Goal: Task Accomplishment & Management: Manage account settings

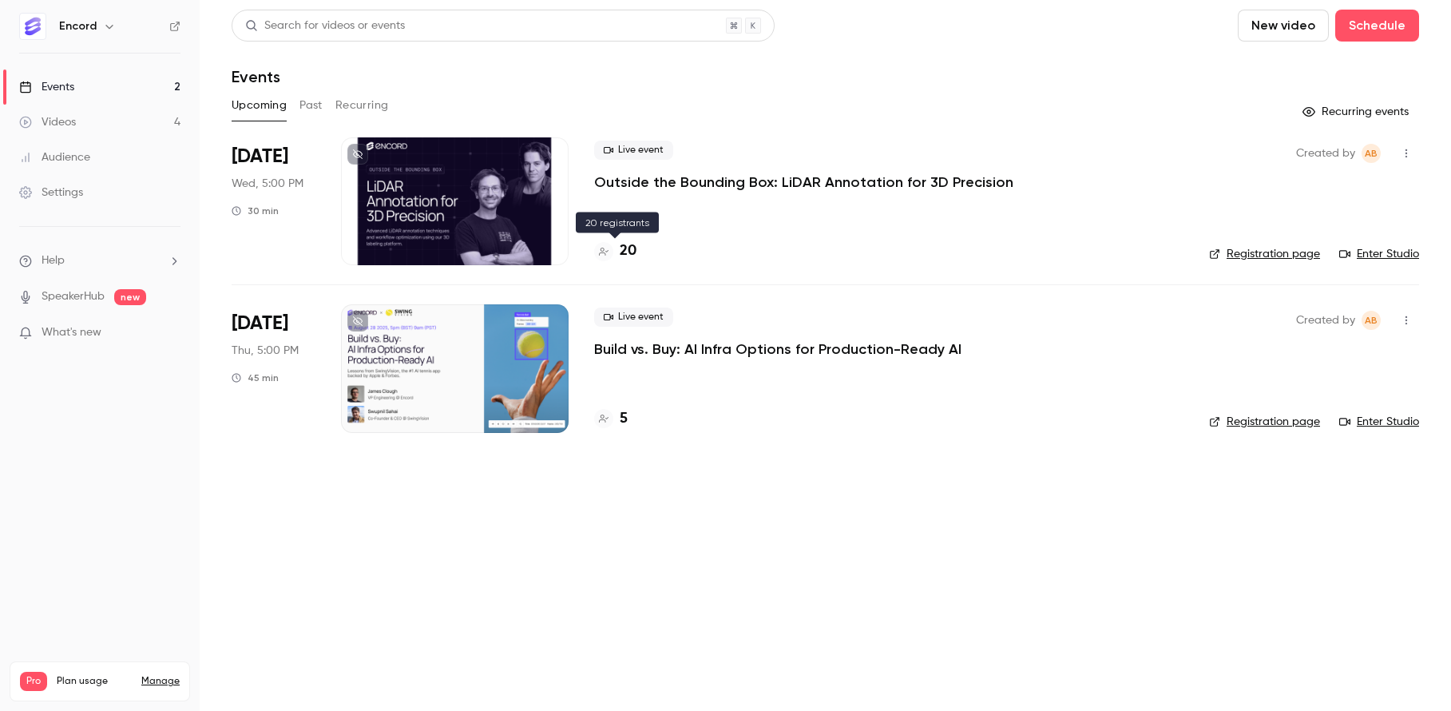
click at [627, 251] on h4 "20" at bounding box center [628, 251] width 17 height 22
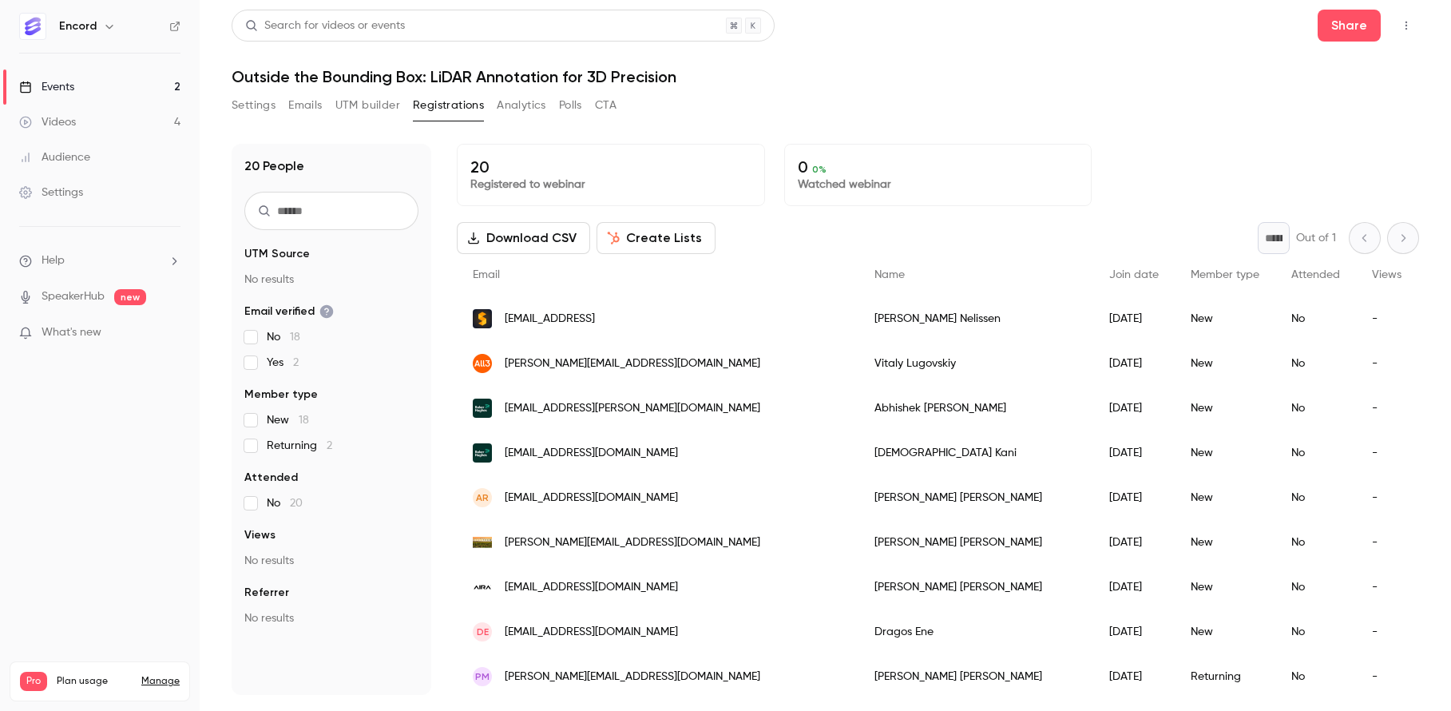
click at [300, 101] on button "Emails" at bounding box center [305, 106] width 34 height 26
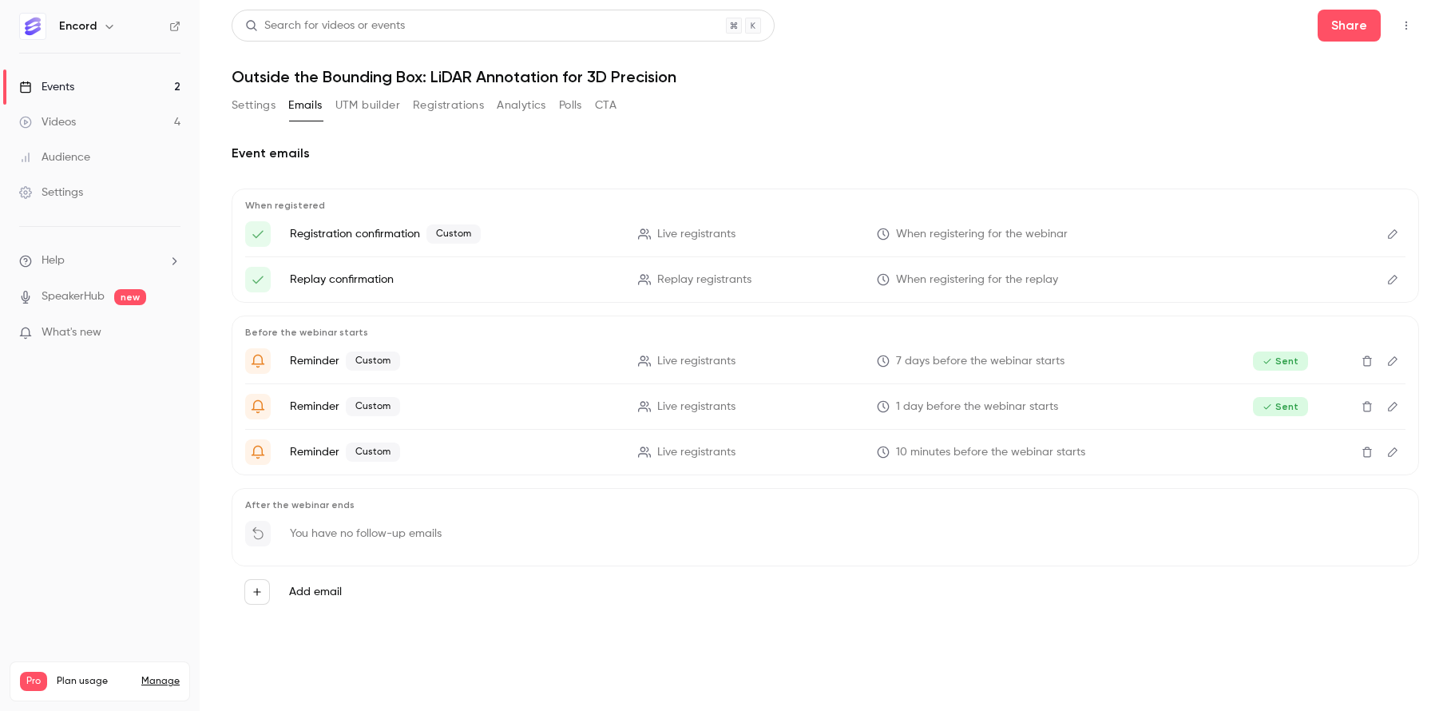
click at [726, 404] on span "Live registrants" at bounding box center [696, 407] width 78 height 17
click at [1395, 411] on icon "Edit" at bounding box center [1393, 406] width 13 height 11
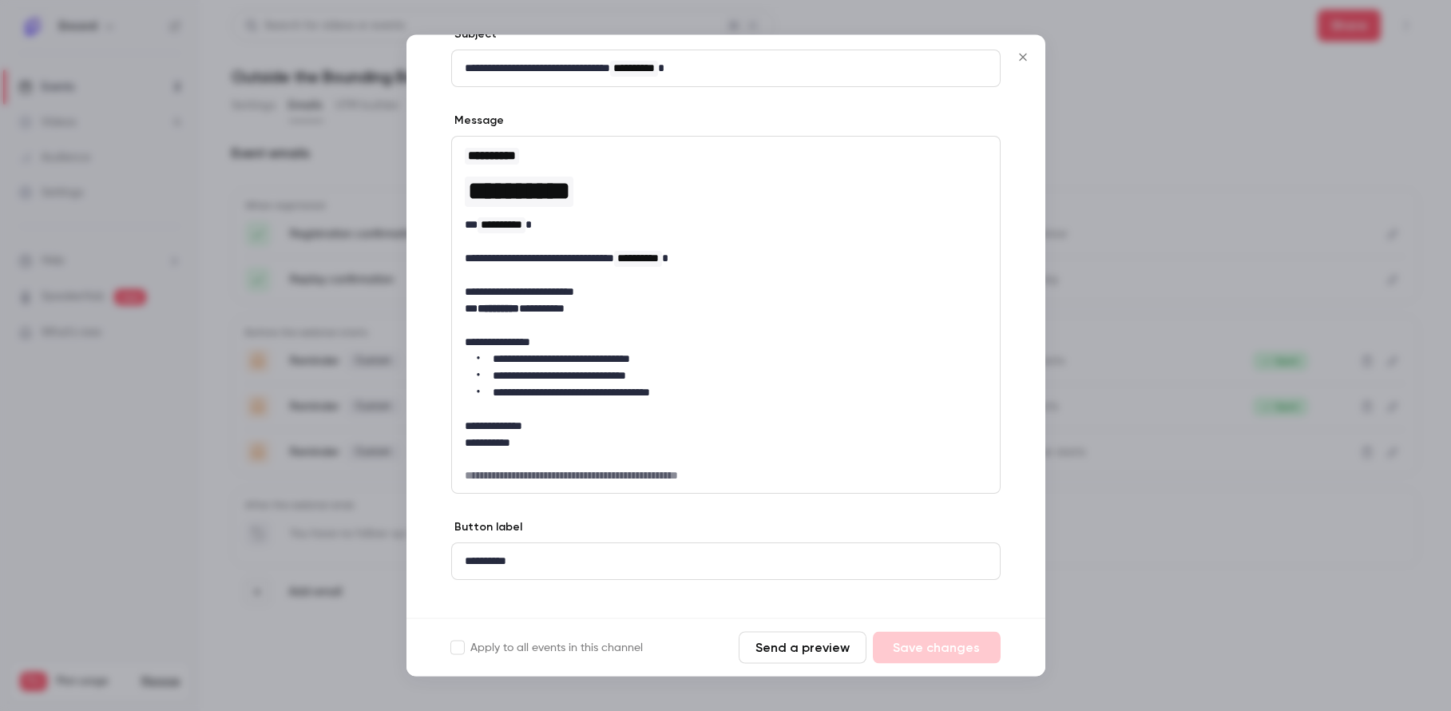
scroll to position [208, 0]
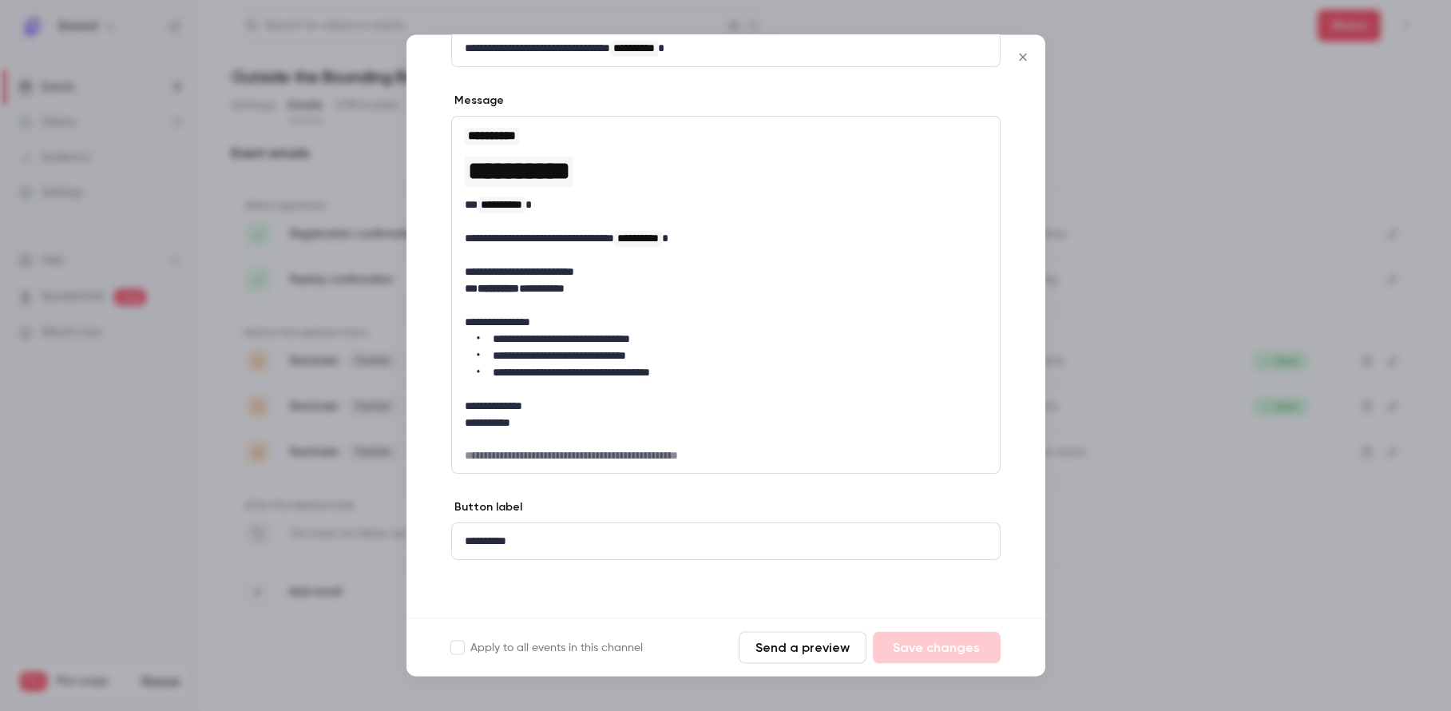
click at [1026, 46] on button "Close" at bounding box center [1023, 58] width 32 height 32
